Goal: Task Accomplishment & Management: Complete application form

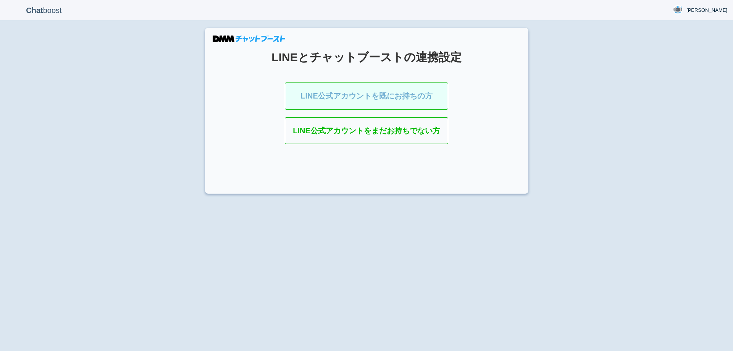
click at [328, 90] on link "LINE公式アカウントを既にお持ちの方" at bounding box center [366, 95] width 163 height 27
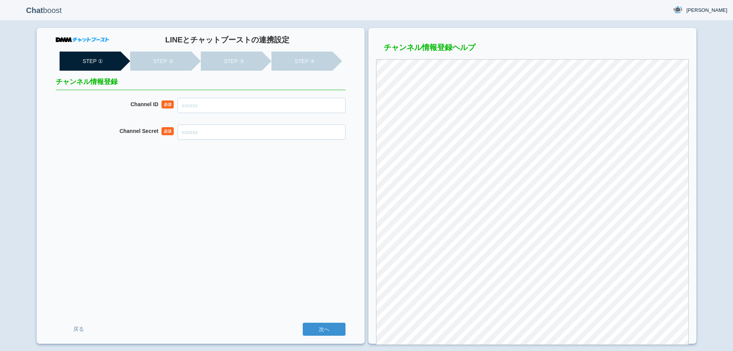
click at [231, 103] on input "Channel ID" at bounding box center [262, 105] width 168 height 15
paste input "2007945739"
type input "2007945739"
click at [236, 131] on input "Channel Secret" at bounding box center [262, 131] width 168 height 15
paste input "968acac2854497b1410ee64d030c1ac6"
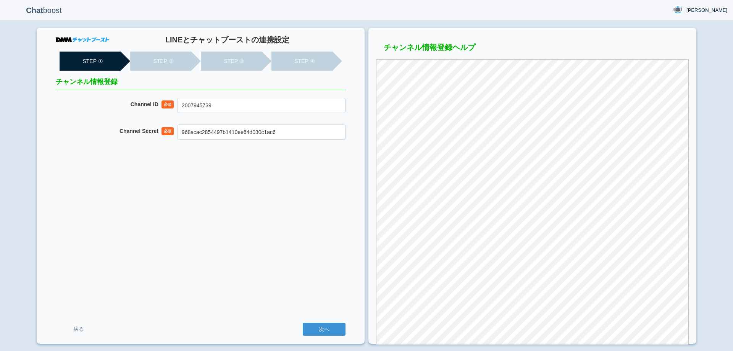
drag, startPoint x: 279, startPoint y: 132, endPoint x: 168, endPoint y: 169, distance: 117.5
click at [108, 136] on dl "Channel Secret 必須 968acac2854497b1410ee64d030c1ac6" at bounding box center [201, 131] width 290 height 15
paste input "text"
type input "968acac2854497b1410ee64d030c1ac6"
click at [324, 328] on input "次へ" at bounding box center [324, 329] width 43 height 13
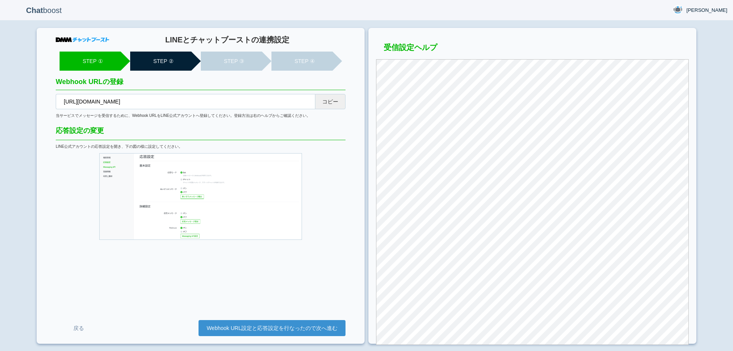
drag, startPoint x: 336, startPoint y: 99, endPoint x: 436, endPoint y: 27, distance: 122.9
click at [336, 99] on button "コピー" at bounding box center [330, 101] width 31 height 15
drag, startPoint x: 286, startPoint y: 327, endPoint x: 285, endPoint y: 323, distance: 4.4
click at [286, 327] on link "Webhook URL設定と応答設定を行なったので次へ進む" at bounding box center [272, 328] width 147 height 16
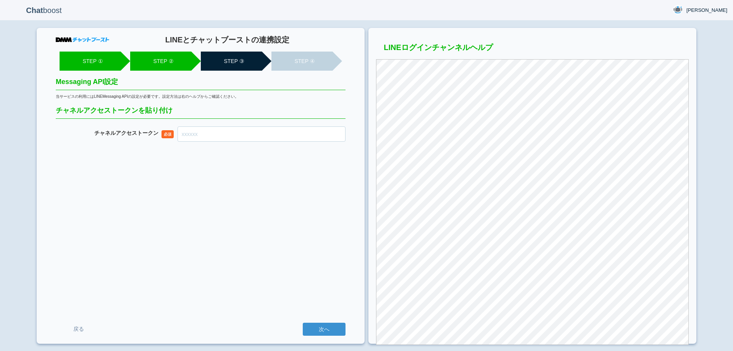
click at [269, 131] on input "チャネル アクセストークン" at bounding box center [262, 133] width 168 height 15
paste input "jKuWt/+W41+7cxecWHI4xDWongfzzMAroILEmrpAk1hZWeuEu7yGscNjtlNTwpJwb7kIm4pZKsKSQrH…"
click at [266, 138] on input "jKuWt/+W41+7cxecWHI4xDWongfzzMAroILEmrpAk1hZWeuEu7yGscNjtlNTwpJwb7kIm4pZKsKSQrH…" at bounding box center [262, 133] width 168 height 15
type input "jKuWt/+W41+7cxecWHI4xDWongfzzMAroILEmrpAk1hZWeuEu7yGscNjtlNTwpJwb7kIm4pZKsKSQrH…"
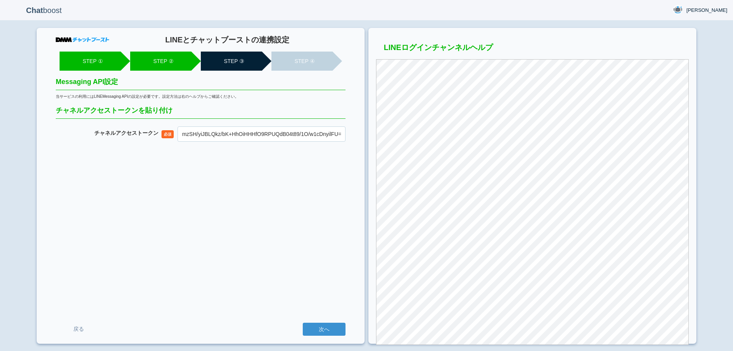
scroll to position [0, 0]
drag, startPoint x: 258, startPoint y: 218, endPoint x: 328, endPoint y: 306, distance: 112.5
click at [261, 220] on div "LINEとチャットブーストの連携設定 STEP ① STEP ② STEP ③ STEP ④ Messaging API設定 当サービスの利用にはLINEMe…" at bounding box center [201, 186] width 328 height 316
click at [328, 327] on input "次へ" at bounding box center [324, 329] width 43 height 13
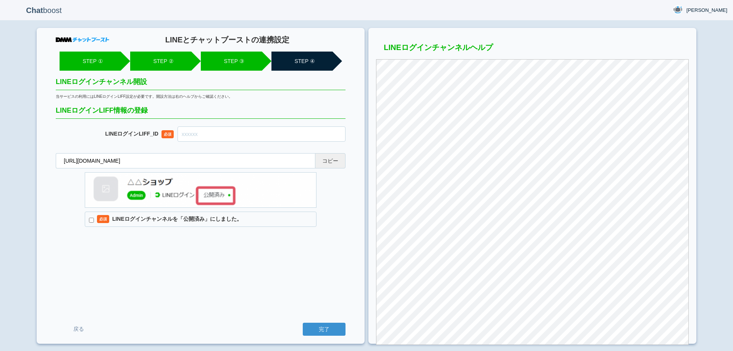
click at [339, 161] on button "コピー" at bounding box center [330, 160] width 31 height 15
drag, startPoint x: 229, startPoint y: 135, endPoint x: 229, endPoint y: 131, distance: 4.2
click at [228, 135] on input "text" at bounding box center [262, 133] width 168 height 15
paste input "2007945760-2zDPNREw"
type input "2007945760-2zDPNREw"
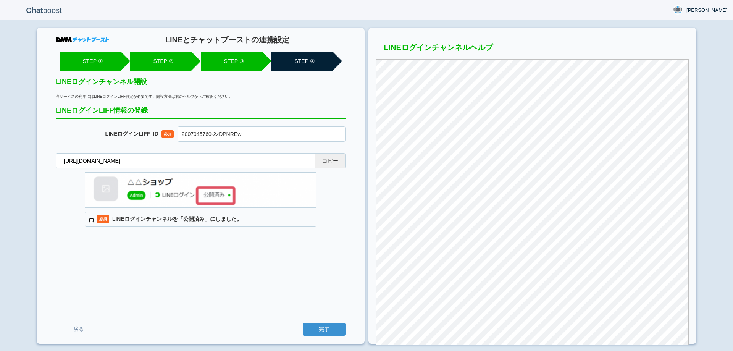
click at [92, 218] on input "必須 LINEログインチャンネルを「公開済み」にしました。" at bounding box center [91, 220] width 5 height 5
checkbox input "true"
click at [110, 246] on div "LINEとチャットブーストの連携設定 STEP ① STEP ② STEP ③ STEP ④ LINEログインチャンネル開設 当サービスの利用にはLINEログ…" at bounding box center [201, 186] width 328 height 316
click at [330, 326] on input "完了" at bounding box center [324, 329] width 43 height 13
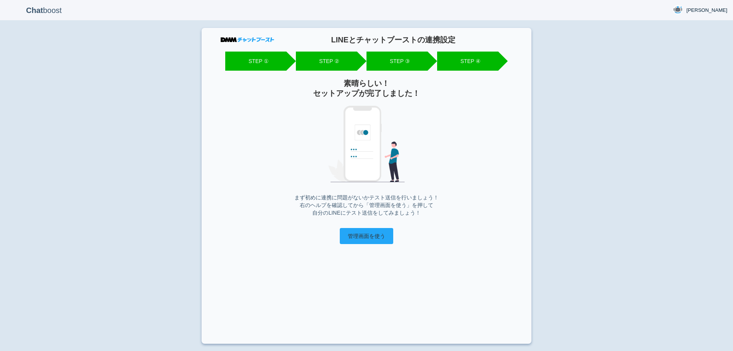
click at [375, 238] on input "管理画面を使う" at bounding box center [366, 236] width 53 height 16
